Goal: Task Accomplishment & Management: Manage account settings

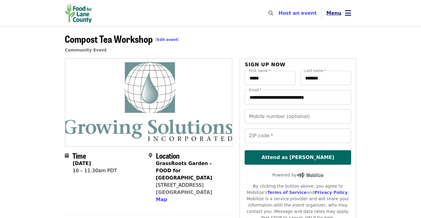
click at [344, 15] on button "Menu" at bounding box center [339, 13] width 35 height 14
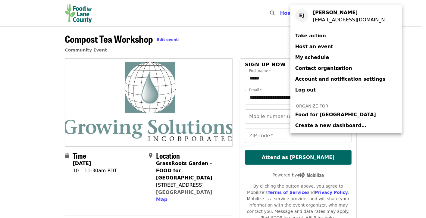
click at [255, 27] on div "Account menu" at bounding box center [213, 109] width 426 height 218
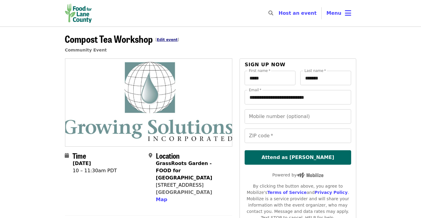
click at [167, 40] on link "Edit event" at bounding box center [167, 40] width 21 height 4
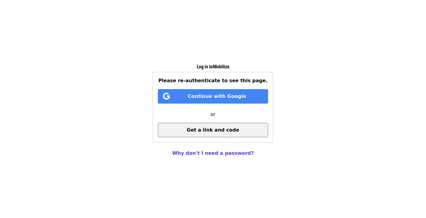
click at [218, 129] on span "Get a link and code" at bounding box center [213, 130] width 52 height 6
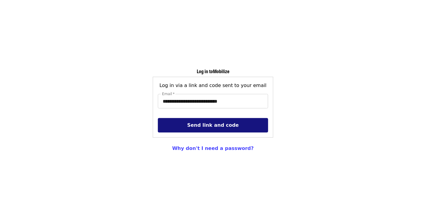
click at [218, 129] on button "Send link and code" at bounding box center [213, 125] width 110 height 14
